Goal: Navigation & Orientation: Find specific page/section

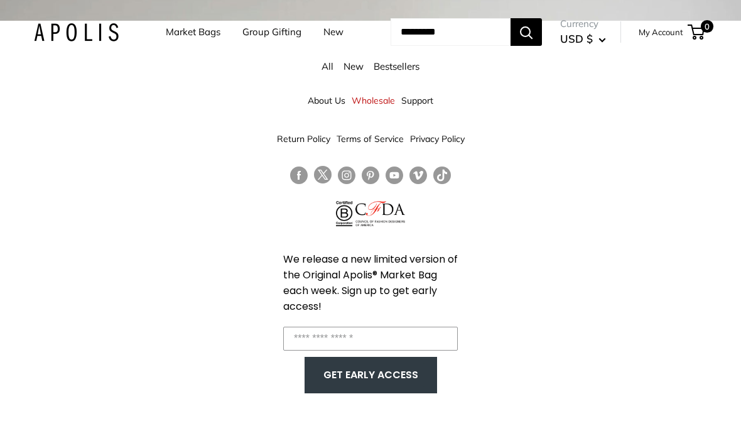
click at [60, 41] on img at bounding box center [76, 32] width 85 height 18
click at [94, 41] on img at bounding box center [76, 32] width 85 height 18
